Goal: Task Accomplishment & Management: Use online tool/utility

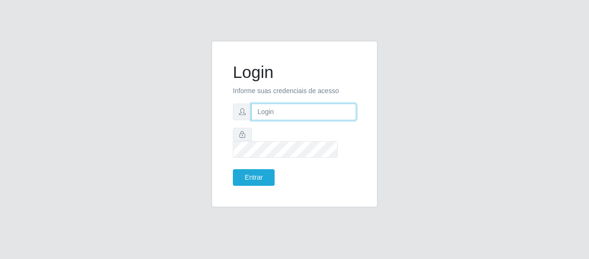
click at [316, 120] on input "text" at bounding box center [303, 111] width 105 height 17
click at [318, 117] on input "text" at bounding box center [303, 111] width 105 height 17
click at [317, 118] on input "text" at bounding box center [303, 111] width 105 height 17
type input "[EMAIL_ADDRESS][DOMAIN_NAME]"
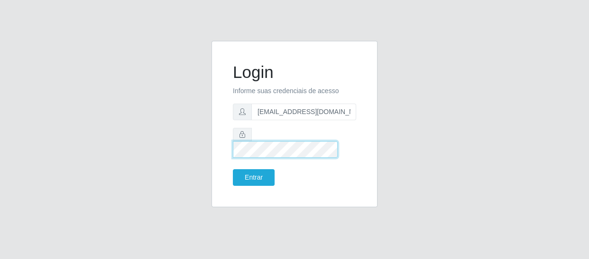
click at [233, 169] on button "Entrar" at bounding box center [254, 177] width 42 height 17
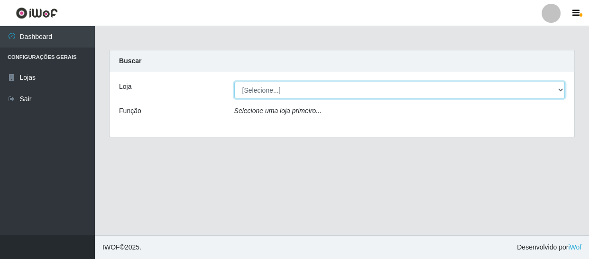
click at [553, 86] on select "[Selecione...] SuperFácil Atacado - São Gonçalo do Amarante" at bounding box center [399, 90] width 331 height 17
select select "408"
click at [234, 82] on select "[Selecione...] SuperFácil Atacado - São Gonçalo do Amarante" at bounding box center [399, 90] width 331 height 17
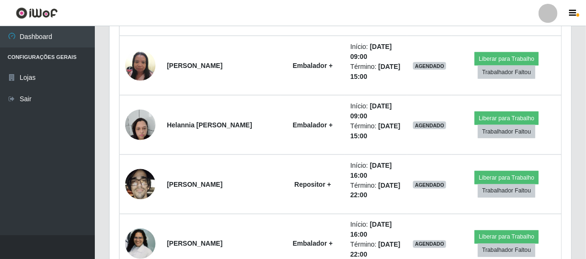
scroll to position [647, 0]
